Goal: Connect with others: Connect with others

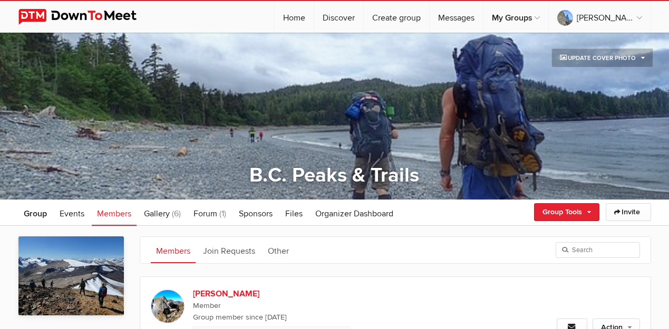
scroll to position [234, 0]
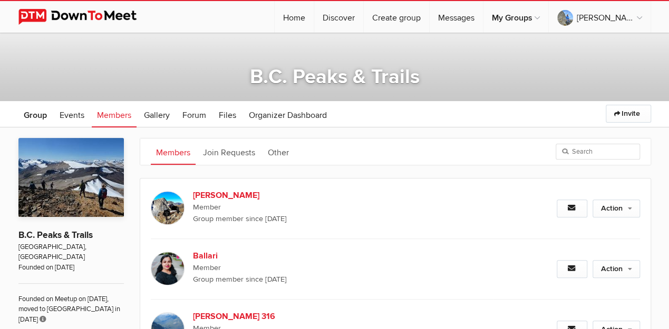
scroll to position [199, 0]
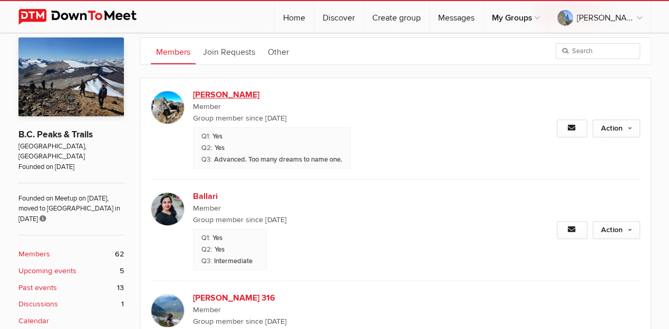
click at [209, 93] on b "[PERSON_NAME]" at bounding box center [283, 95] width 180 height 13
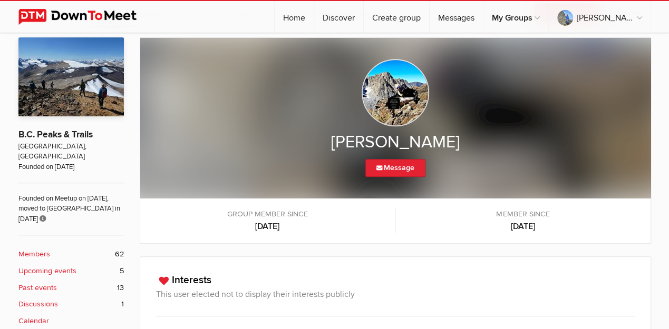
click at [378, 86] on img at bounding box center [394, 92] width 67 height 67
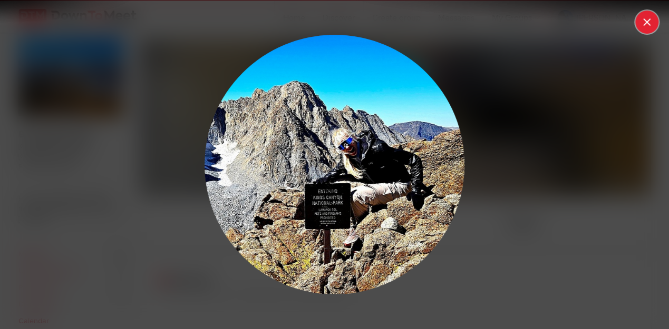
click at [644, 27] on button at bounding box center [646, 22] width 23 height 23
